Goal: Information Seeking & Learning: Learn about a topic

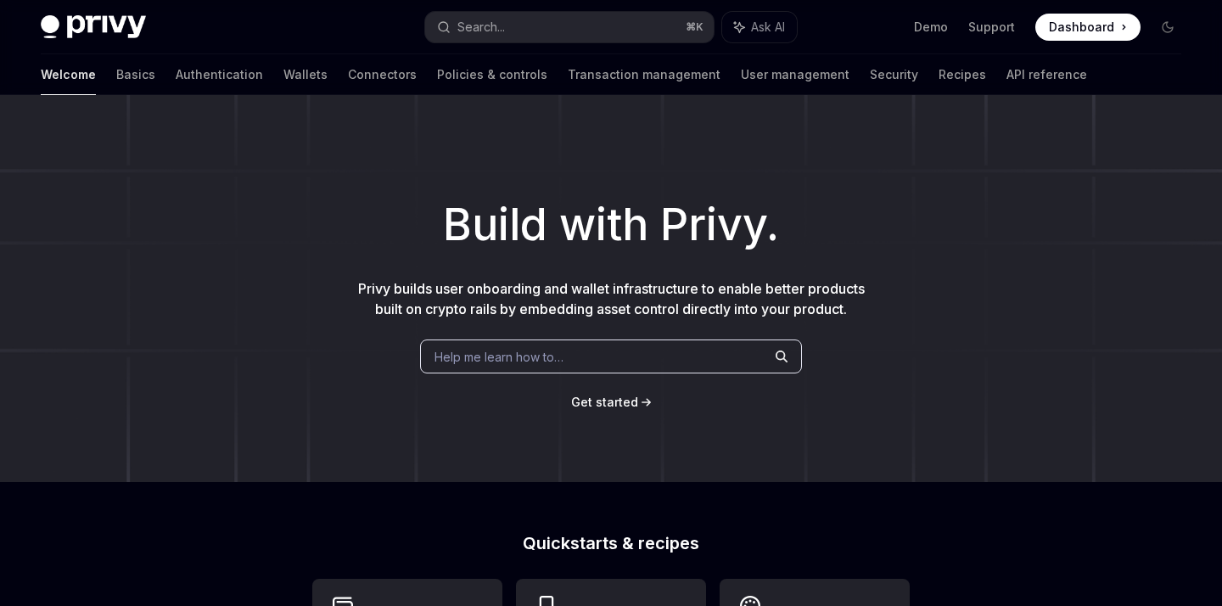
click at [1078, 31] on span "Dashboard" at bounding box center [1081, 27] width 65 height 17
click at [96, 20] on img at bounding box center [93, 27] width 105 height 24
click at [176, 76] on link "Authentication" at bounding box center [219, 74] width 87 height 41
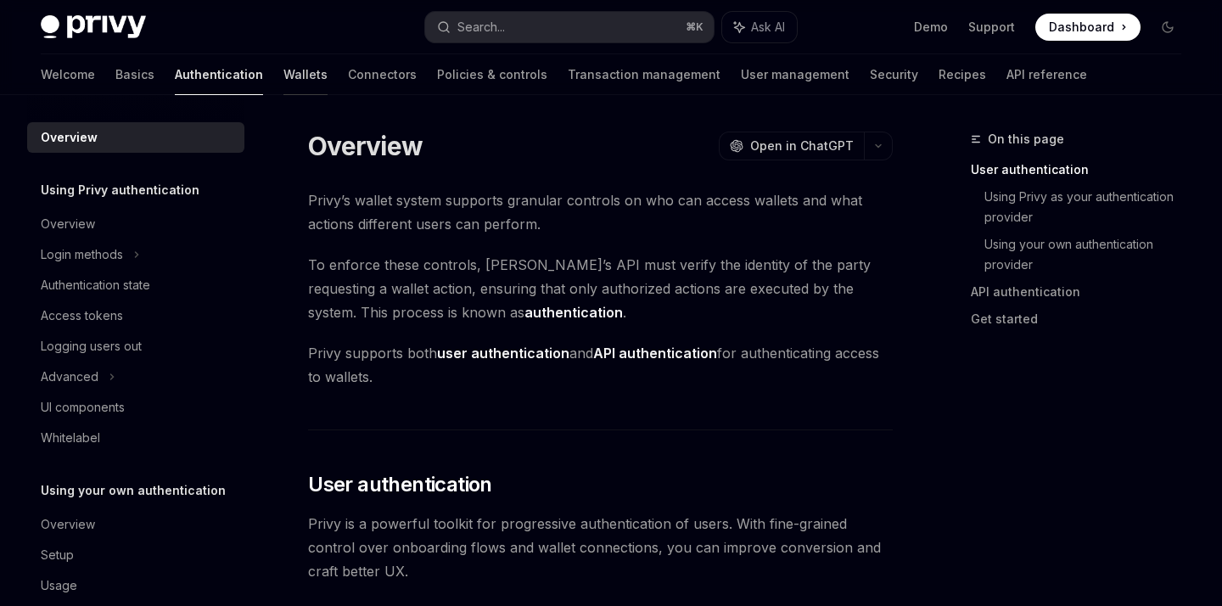
click at [283, 78] on link "Wallets" at bounding box center [305, 74] width 44 height 41
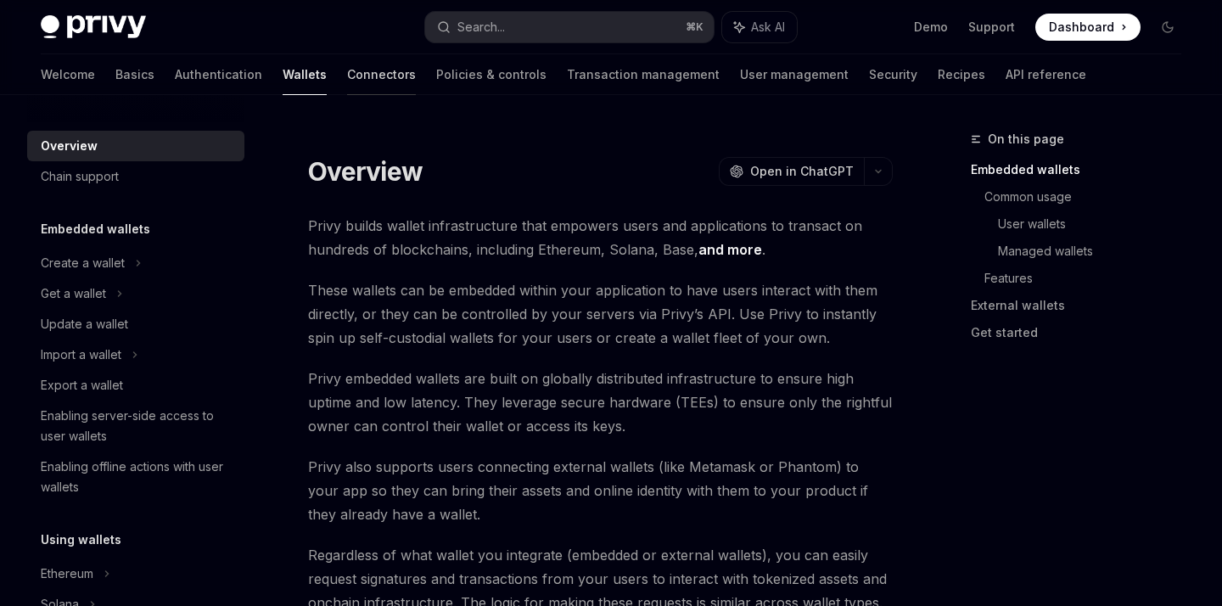
click at [347, 75] on link "Connectors" at bounding box center [381, 74] width 69 height 41
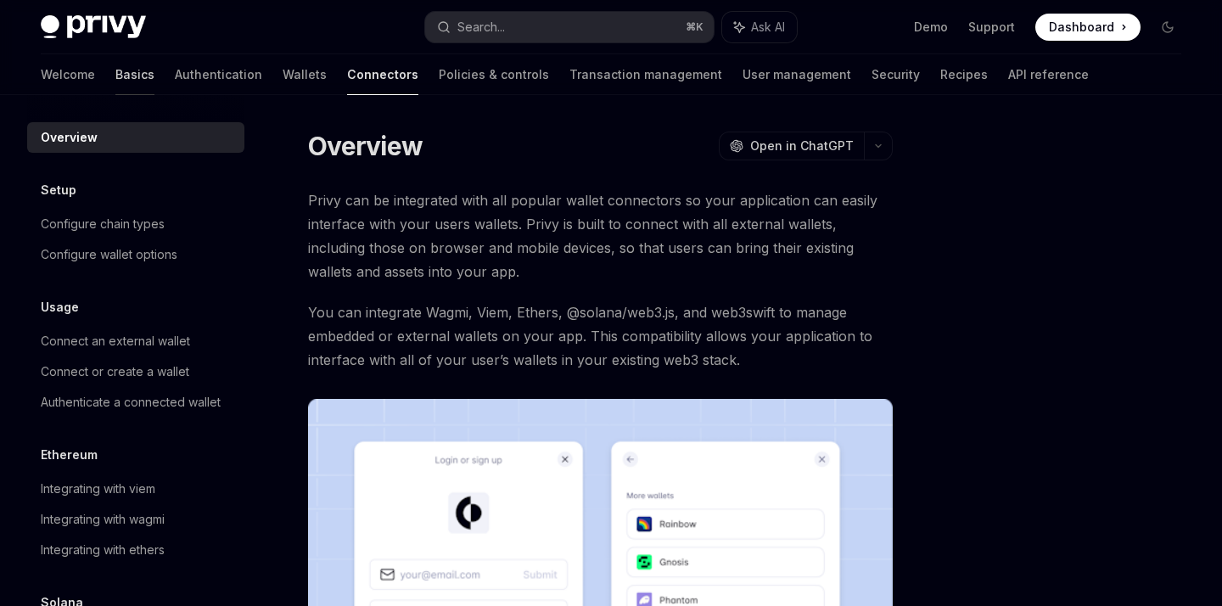
click at [115, 74] on link "Basics" at bounding box center [134, 74] width 39 height 41
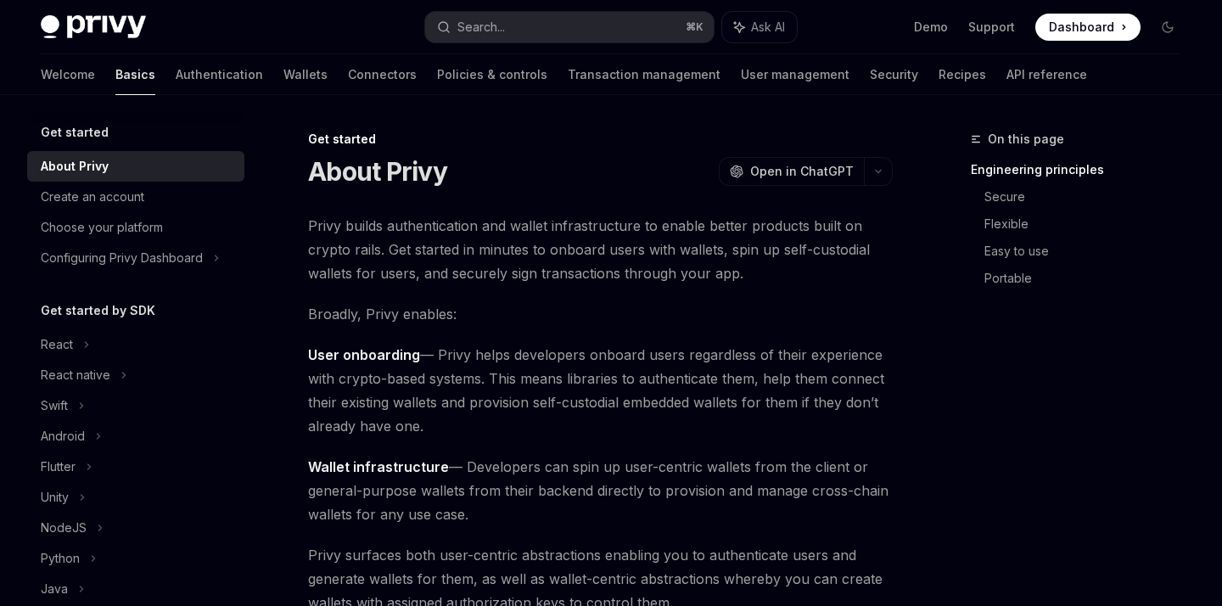
click at [113, 13] on div "Privy Docs home page Search... ⌘ K Ask AI Demo Support Dashboard Dashboard Sear…" at bounding box center [611, 27] width 1140 height 54
click at [87, 32] on img at bounding box center [93, 27] width 105 height 24
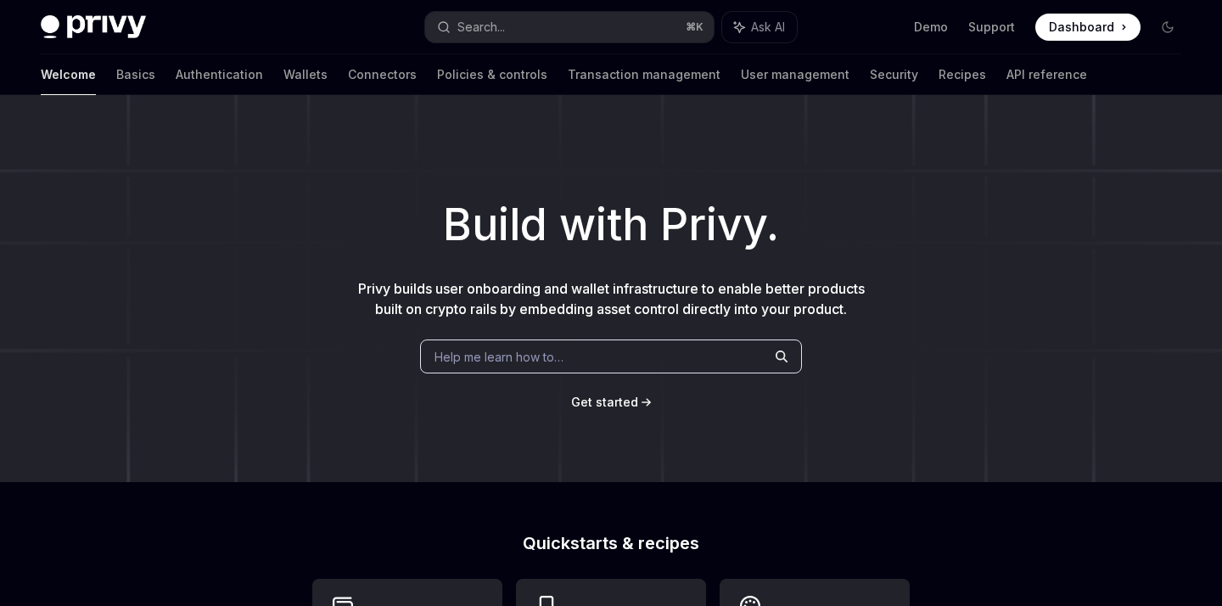
click at [113, 14] on div "Privy Docs home page Search... ⌘ K Ask AI Demo Support Dashboard Dashboard Sear…" at bounding box center [611, 27] width 1140 height 54
click at [104, 28] on img at bounding box center [93, 27] width 105 height 24
click at [114, 16] on img at bounding box center [93, 27] width 105 height 24
click at [40, 74] on div "Welcome Basics Authentication Wallets Connectors Policies & controls Transactio…" at bounding box center [611, 74] width 1222 height 41
click at [116, 78] on link "Basics" at bounding box center [135, 74] width 39 height 41
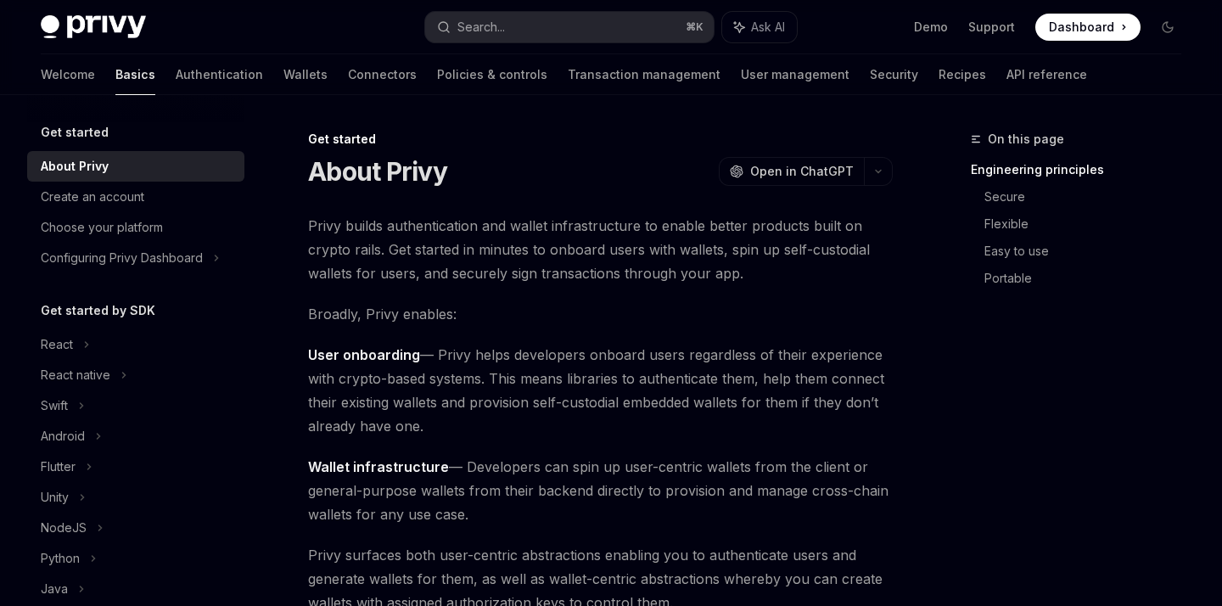
click at [1046, 28] on span at bounding box center [1087, 27] width 105 height 27
click at [135, 29] on img at bounding box center [93, 27] width 105 height 24
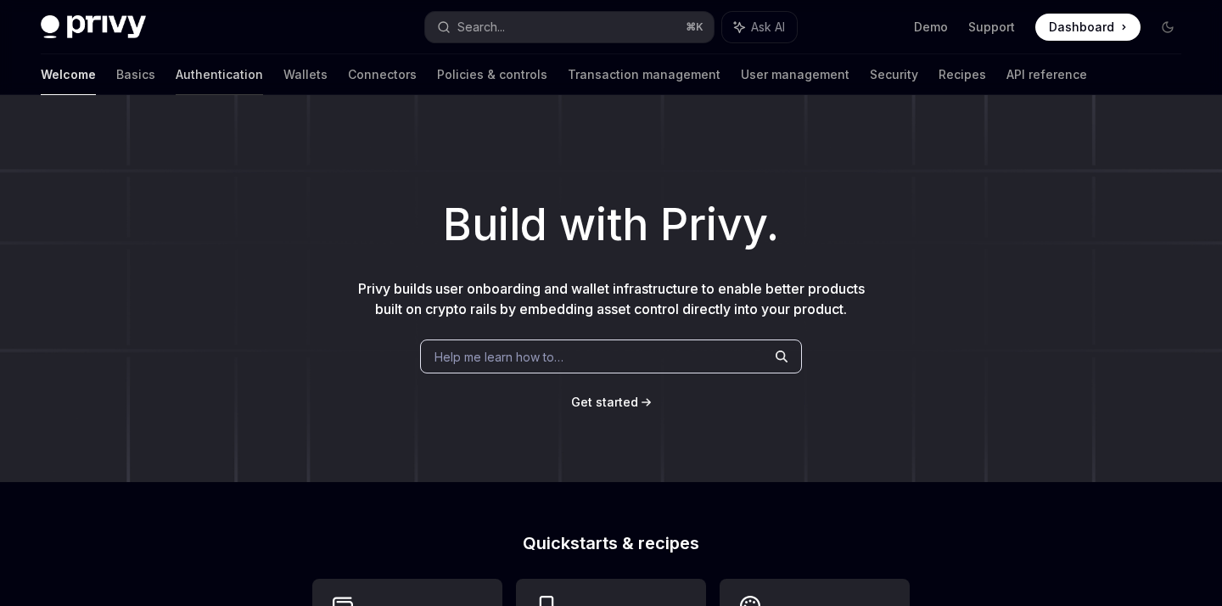
click at [176, 70] on link "Authentication" at bounding box center [219, 74] width 87 height 41
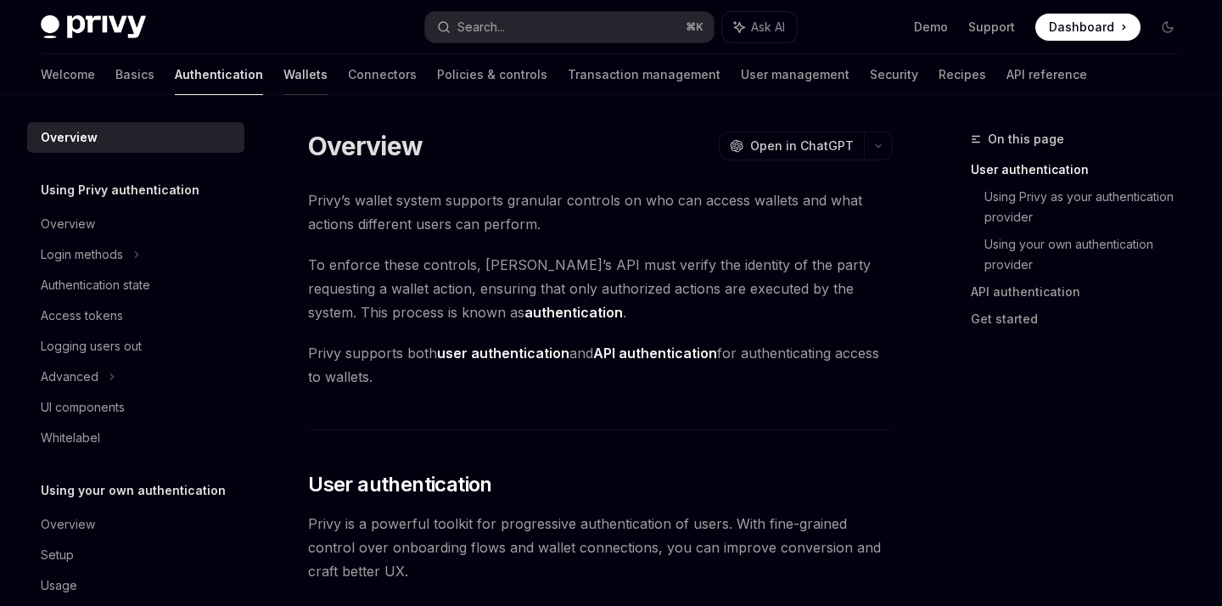
click at [283, 70] on link "Wallets" at bounding box center [305, 74] width 44 height 41
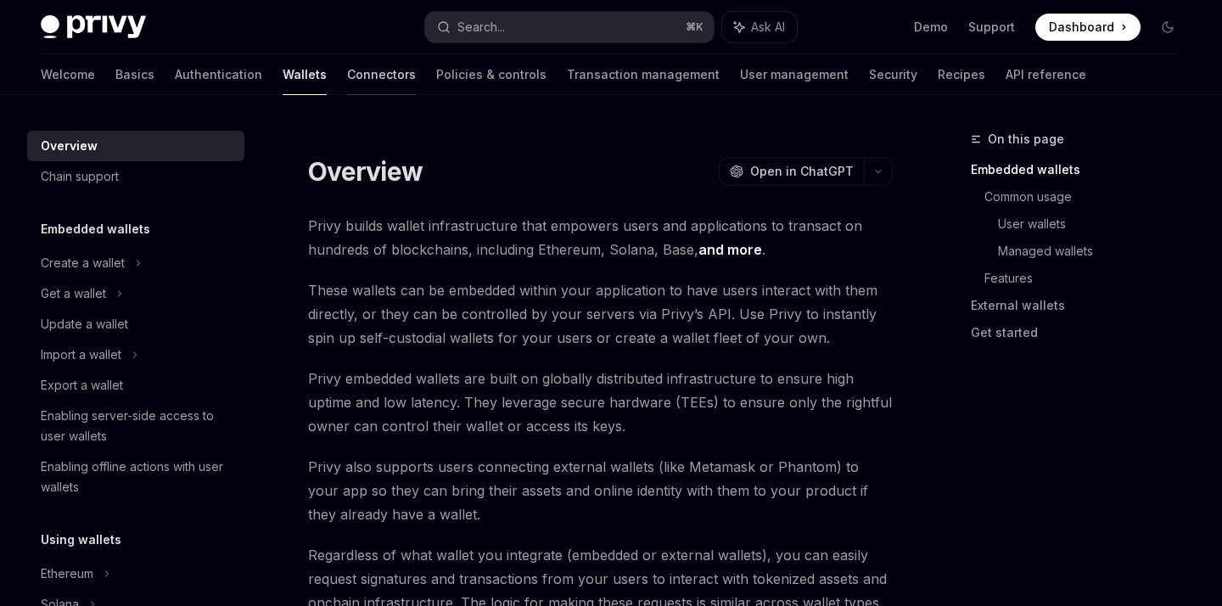
click at [347, 76] on link "Connectors" at bounding box center [381, 74] width 69 height 41
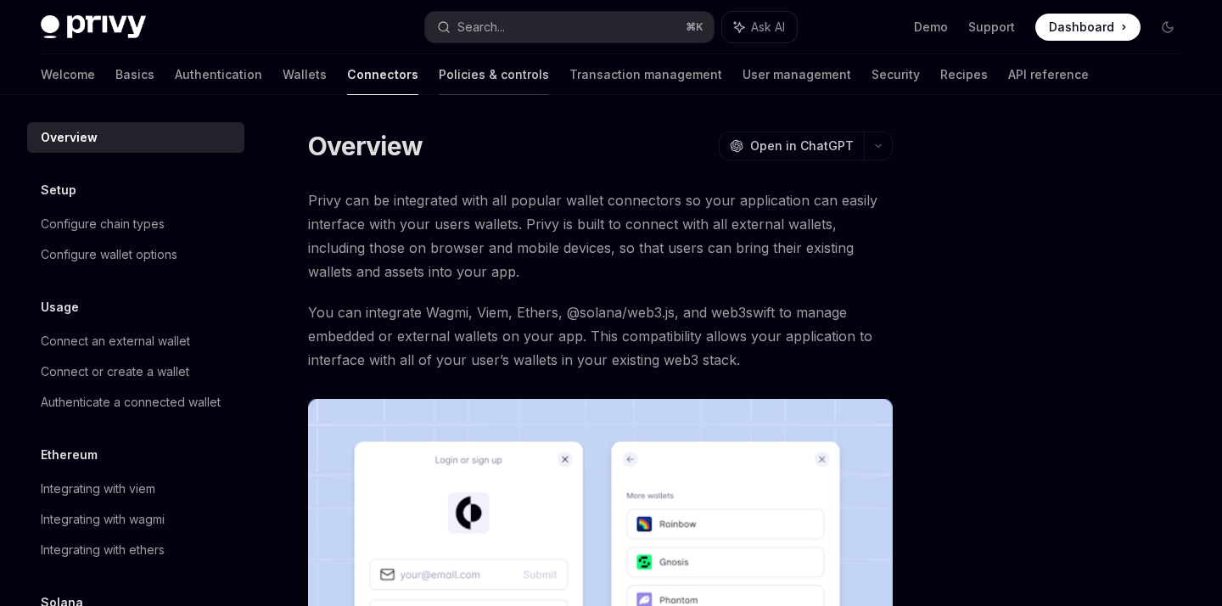
click at [439, 78] on link "Policies & controls" at bounding box center [494, 74] width 110 height 41
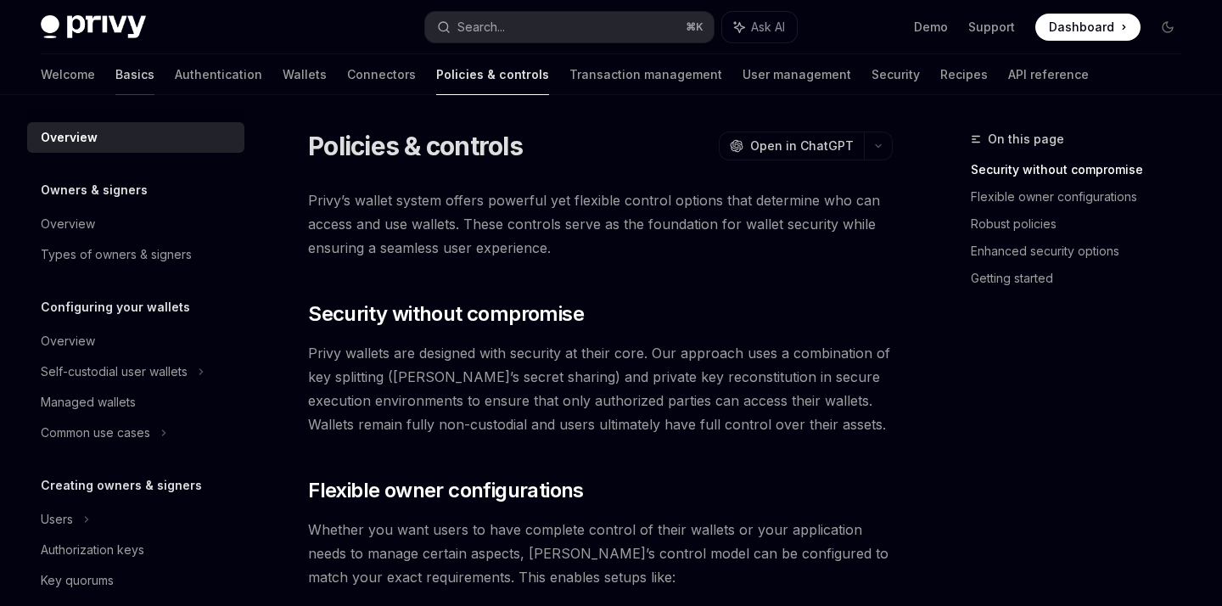
click at [115, 78] on link "Basics" at bounding box center [134, 74] width 39 height 41
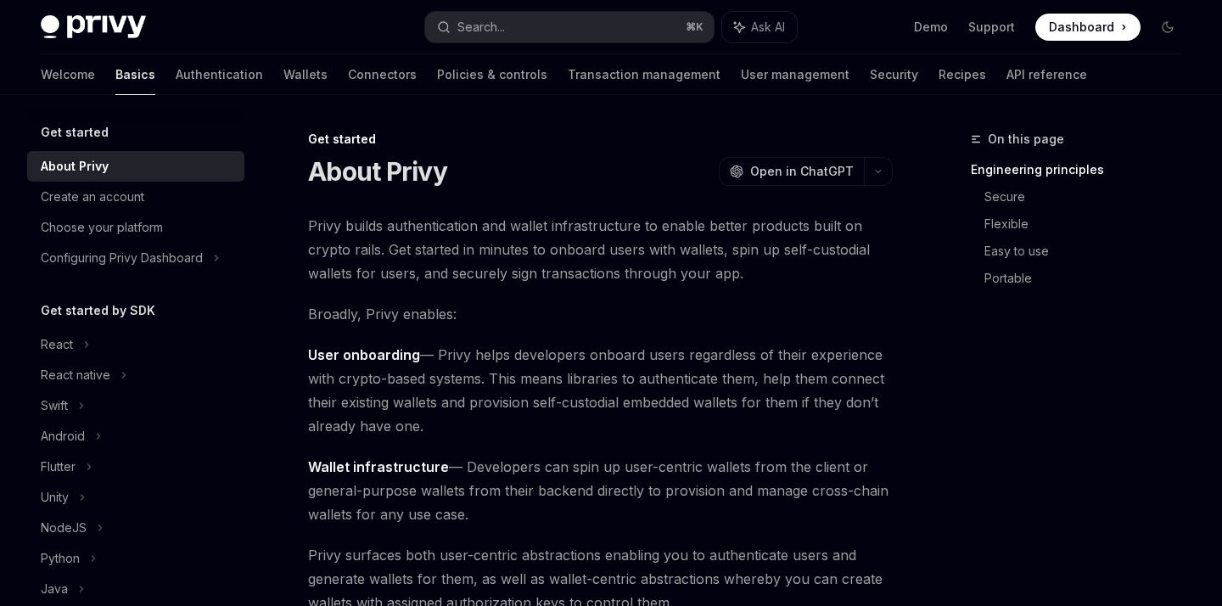
click at [110, 33] on img at bounding box center [93, 27] width 105 height 24
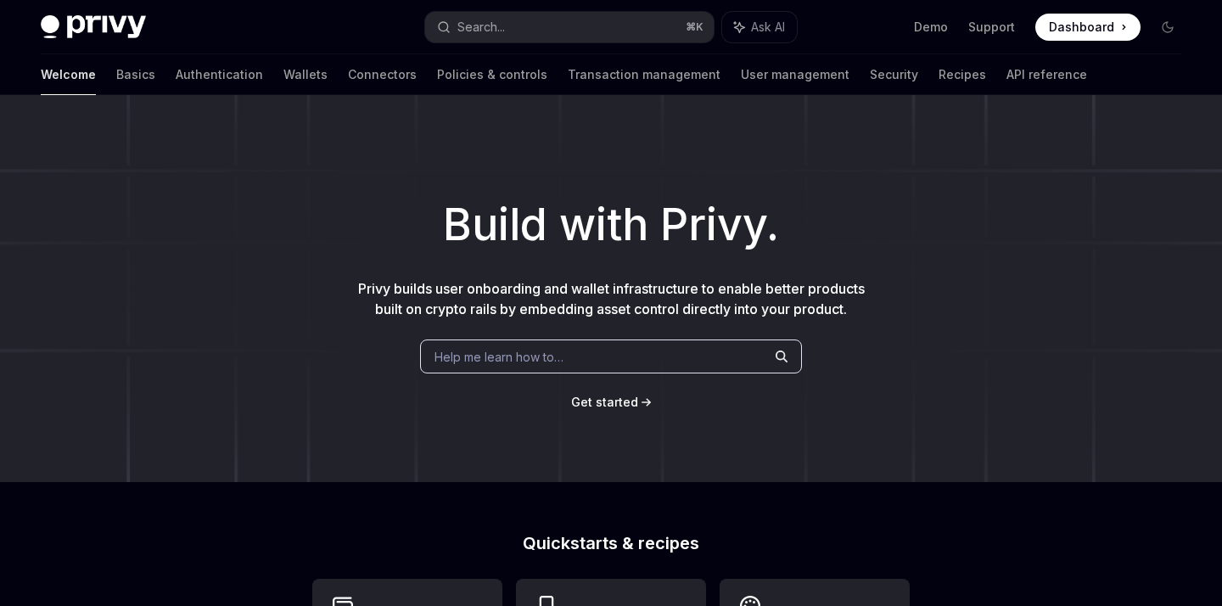
click at [97, 17] on img at bounding box center [93, 27] width 105 height 24
click at [116, 70] on link "Basics" at bounding box center [135, 74] width 39 height 41
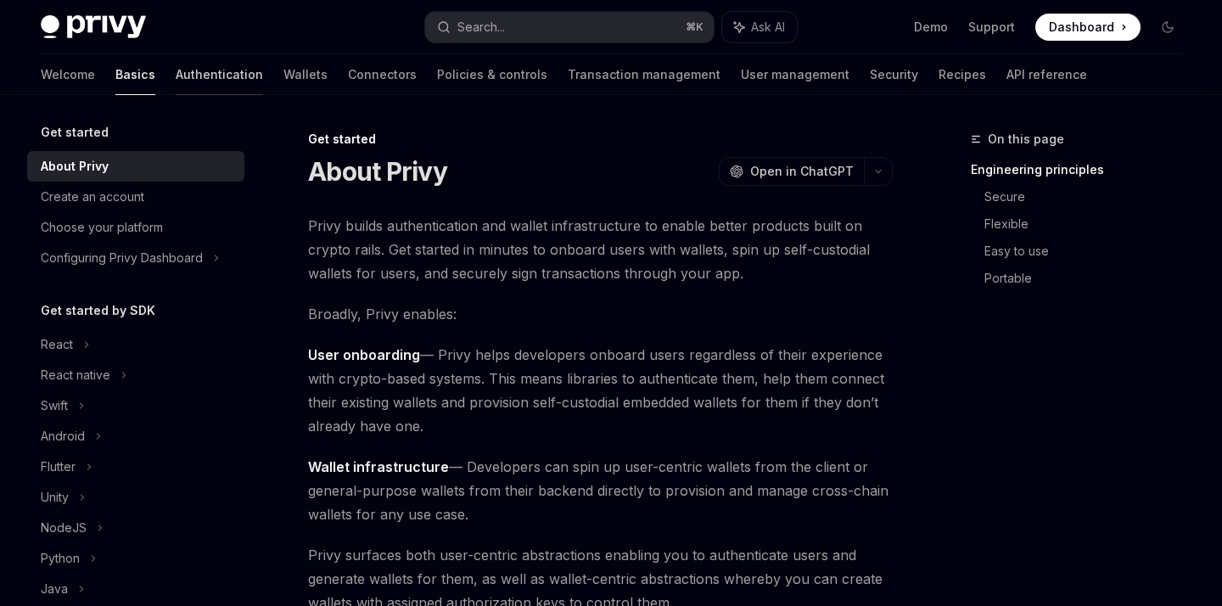
click at [176, 75] on link "Authentication" at bounding box center [219, 74] width 87 height 41
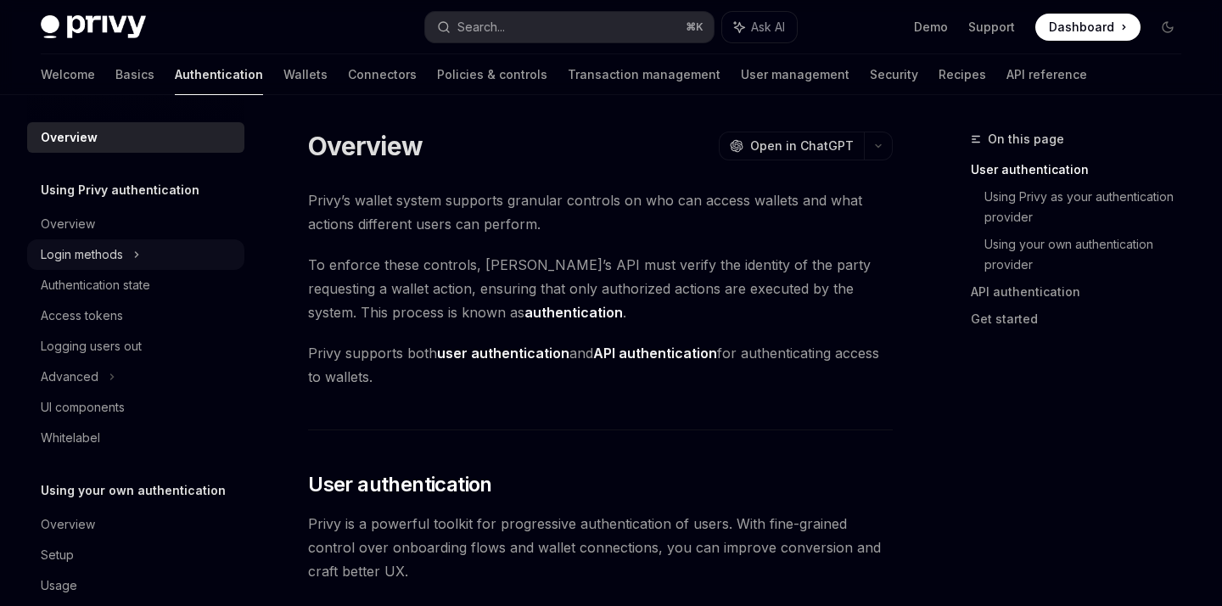
click at [107, 255] on div "Login methods" at bounding box center [82, 254] width 82 height 20
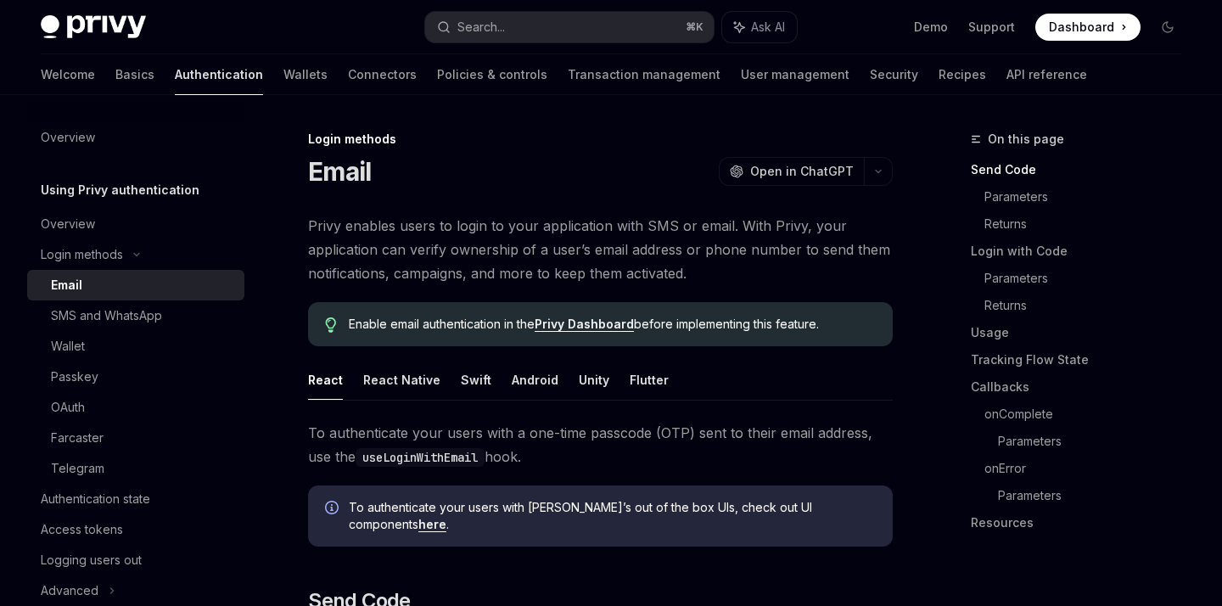
click at [100, 18] on img at bounding box center [93, 27] width 105 height 24
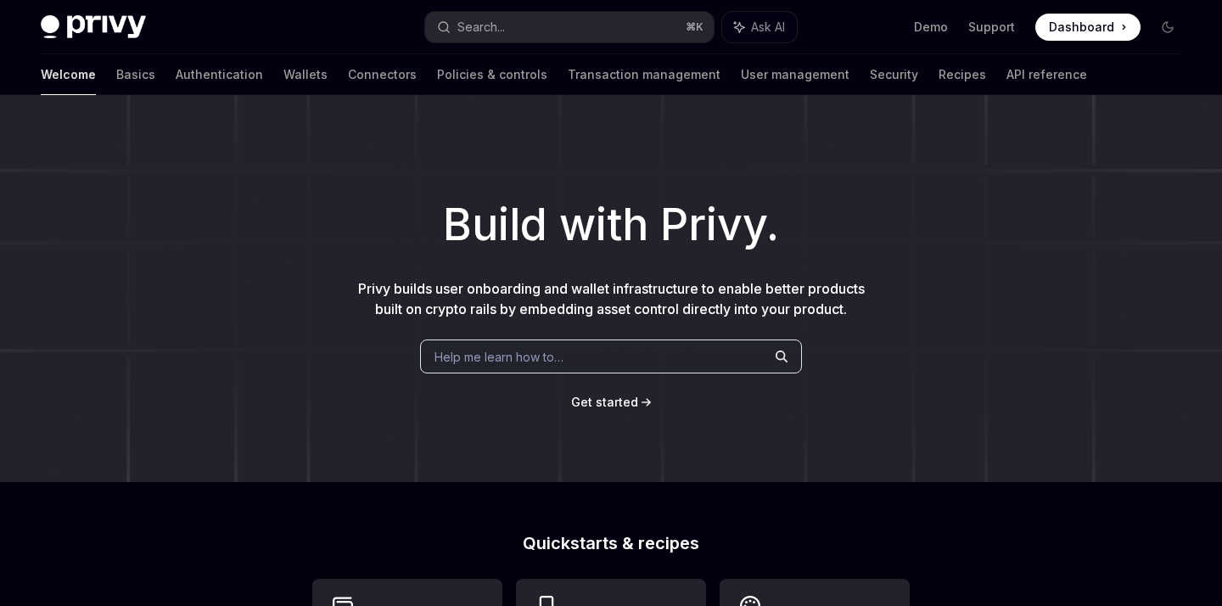
click at [113, 28] on img at bounding box center [93, 27] width 105 height 24
click at [116, 70] on link "Basics" at bounding box center [135, 74] width 39 height 41
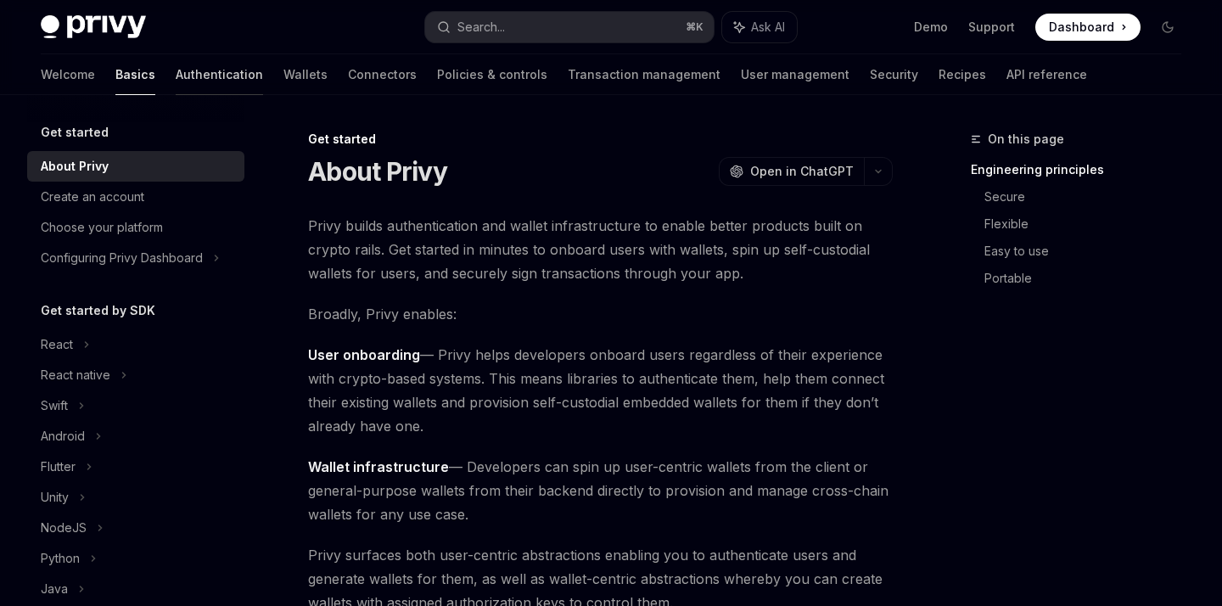
click at [176, 61] on link "Authentication" at bounding box center [219, 74] width 87 height 41
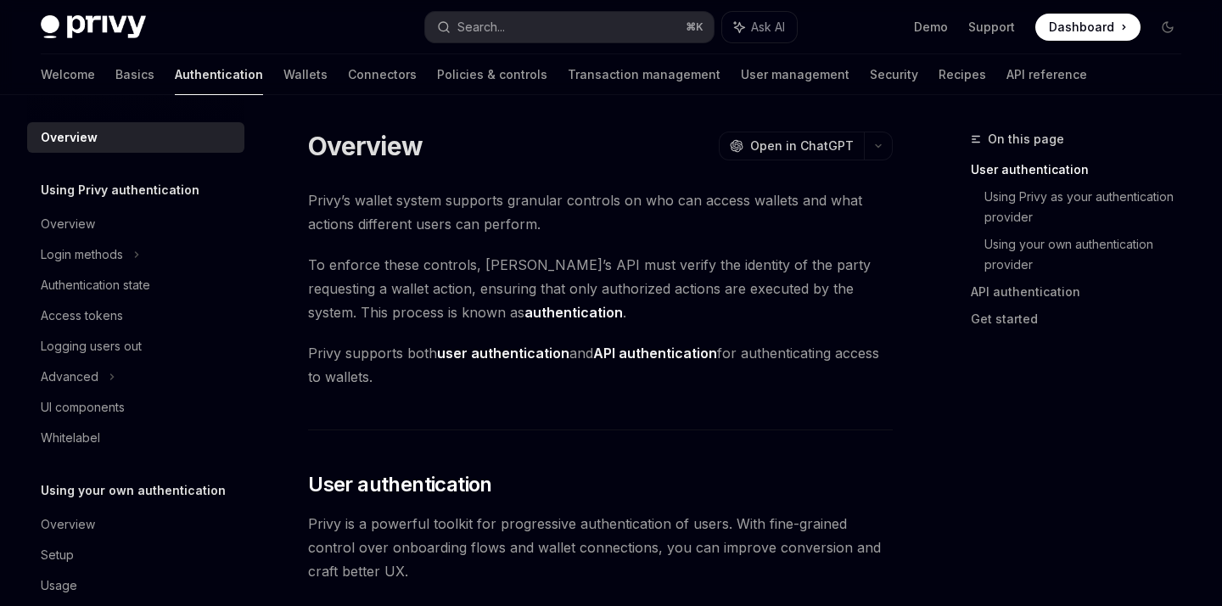
click at [125, 39] on div "Privy Docs home page Search... ⌘ K Ask AI Demo Support Dashboard Dashboard Sear…" at bounding box center [611, 27] width 1140 height 54
click at [120, 28] on img at bounding box center [93, 27] width 105 height 24
type textarea "*"
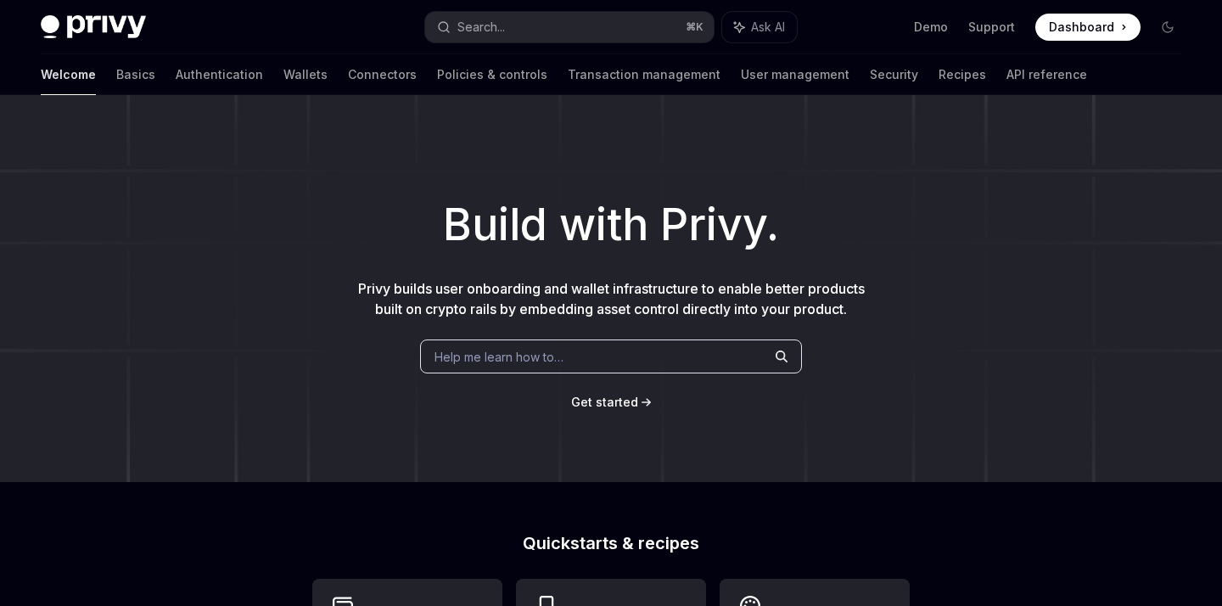
click at [1107, 27] on span "Dashboard" at bounding box center [1081, 27] width 65 height 17
